Goal: Transaction & Acquisition: Purchase product/service

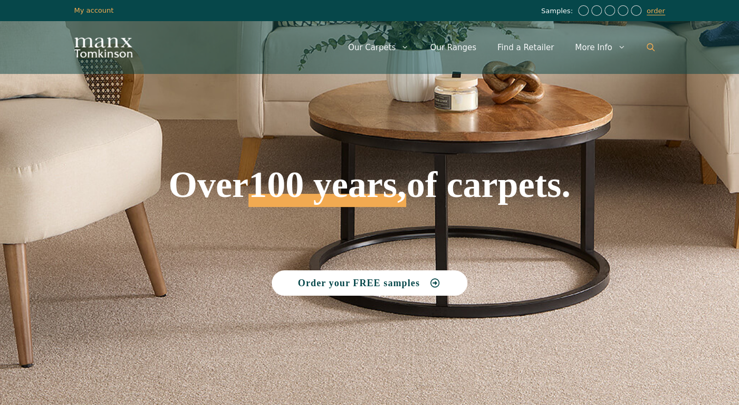
click at [647, 46] on icon "Open Search Bar" at bounding box center [651, 47] width 8 height 8
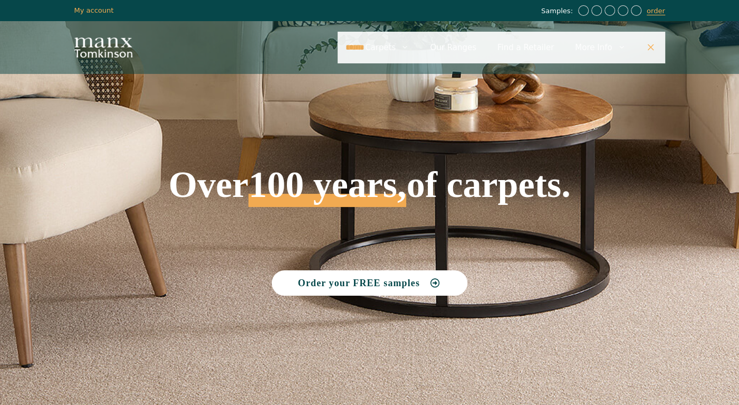
type input "******"
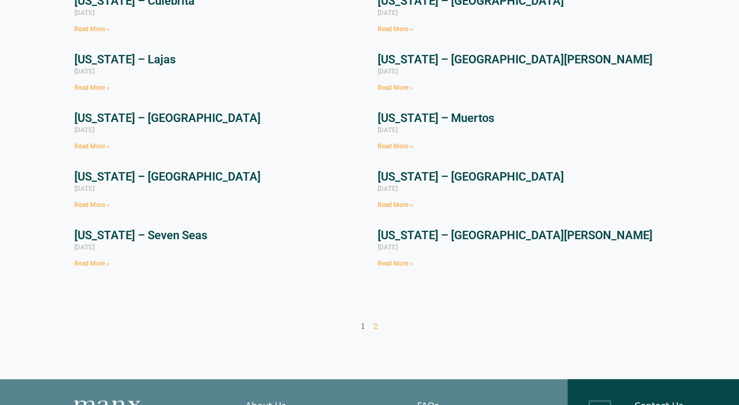
scroll to position [206, 0]
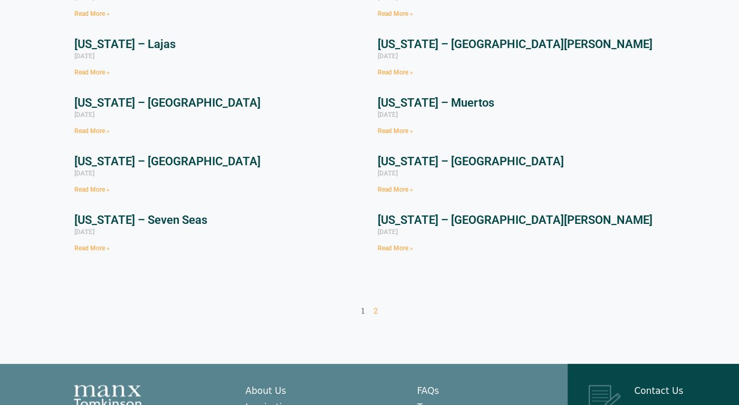
click at [397, 250] on link "Read More »" at bounding box center [395, 247] width 35 height 7
